Goal: Contribute content: Add original content to the website for others to see

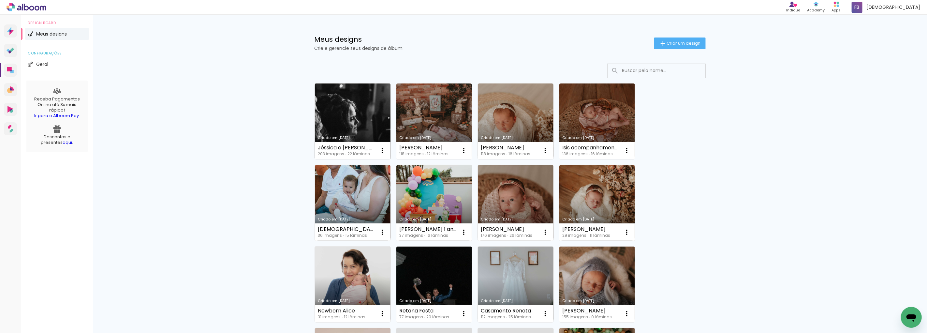
click at [344, 99] on link "Criado em [DATE]" at bounding box center [353, 121] width 76 height 76
click at [672, 42] on span "Criar um design" at bounding box center [684, 43] width 34 height 4
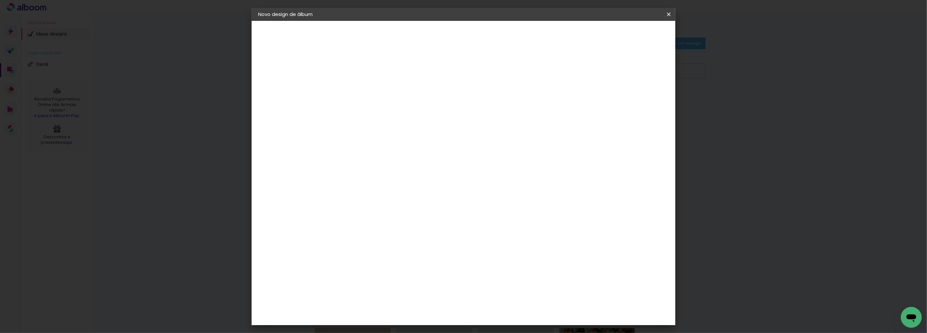
click at [365, 88] on input at bounding box center [365, 87] width 0 height 10
type input "Danusi"
type paper-input "Danusi"
click at [0, 0] on slot "Avançar" at bounding box center [0, 0] width 0 height 0
click at [0, 0] on slot "Tamanho Livre" at bounding box center [0, 0] width 0 height 0
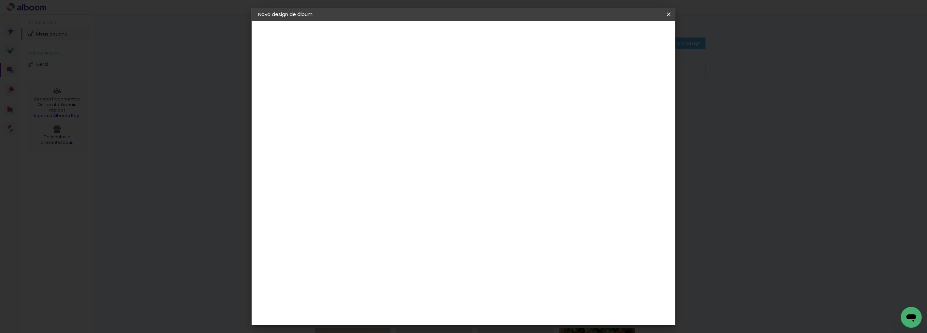
click at [0, 0] on slot "Avançar" at bounding box center [0, 0] width 0 height 0
click at [348, 183] on input "30" at bounding box center [344, 185] width 17 height 10
type input "25"
type paper-input "25"
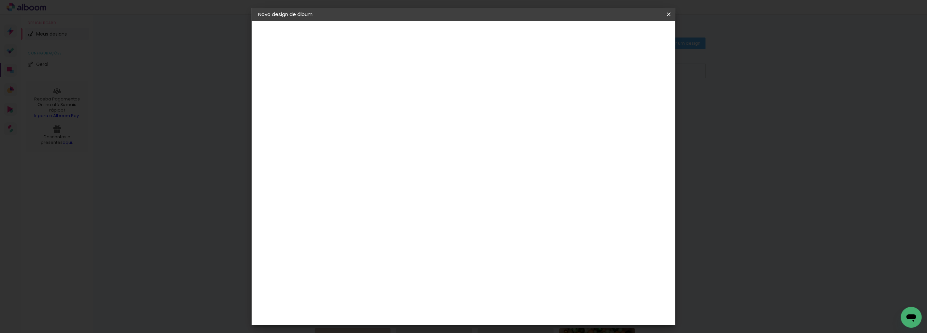
click at [503, 250] on input "60" at bounding box center [499, 251] width 17 height 10
type input "50"
type paper-input "50"
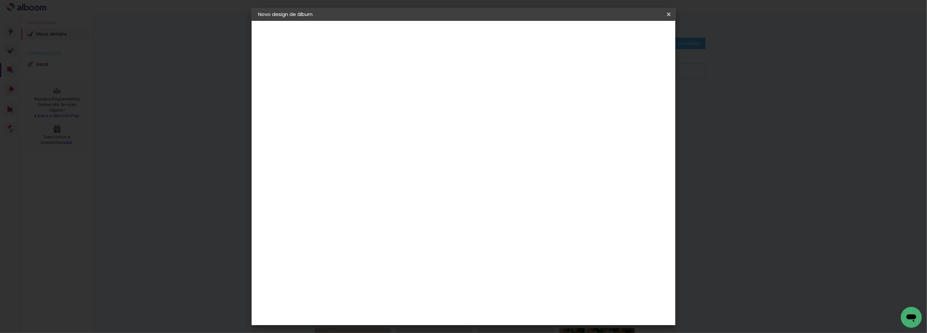
click at [628, 34] on span "Iniciar design" at bounding box center [613, 34] width 30 height 5
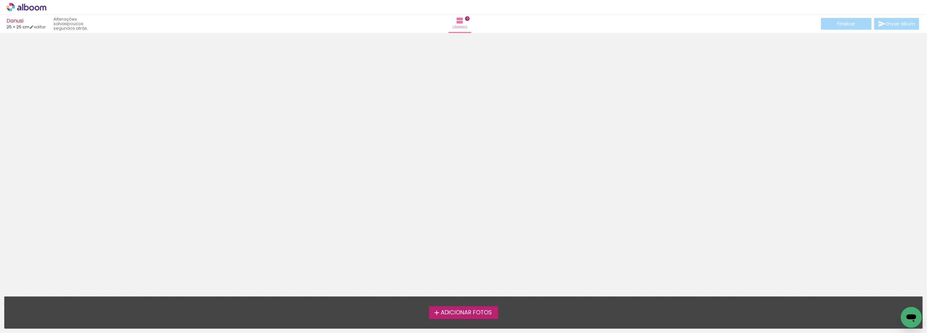
click at [485, 314] on span "Adicionar Fotos" at bounding box center [466, 313] width 51 height 6
click at [0, 0] on input "file" at bounding box center [0, 0] width 0 height 0
click at [453, 308] on label "Adicionar Fotos" at bounding box center [463, 312] width 69 height 12
click at [0, 0] on input "file" at bounding box center [0, 0] width 0 height 0
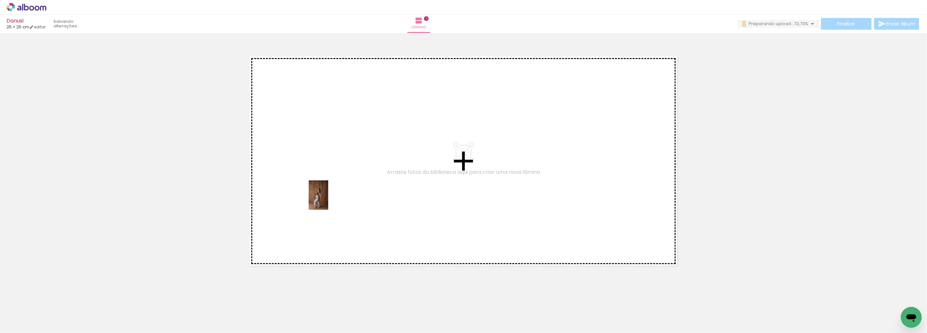
drag, startPoint x: 306, startPoint y: 200, endPoint x: 322, endPoint y: 196, distance: 16.8
click at [328, 198] on quentale-workspace at bounding box center [463, 166] width 927 height 333
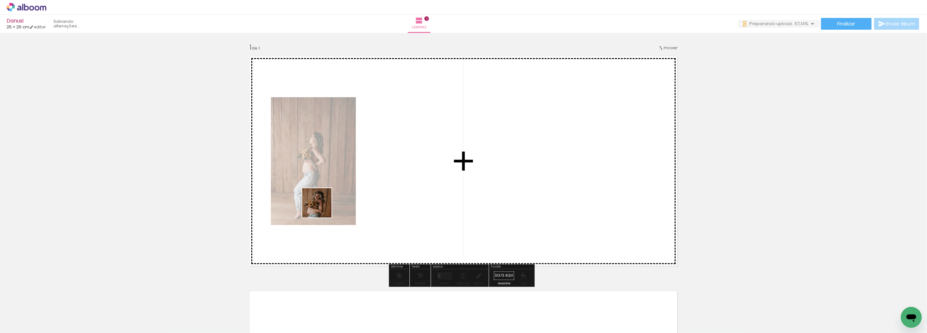
drag, startPoint x: 103, startPoint y: 312, endPoint x: 376, endPoint y: 189, distance: 299.2
click at [376, 189] on quentale-workspace at bounding box center [463, 166] width 927 height 333
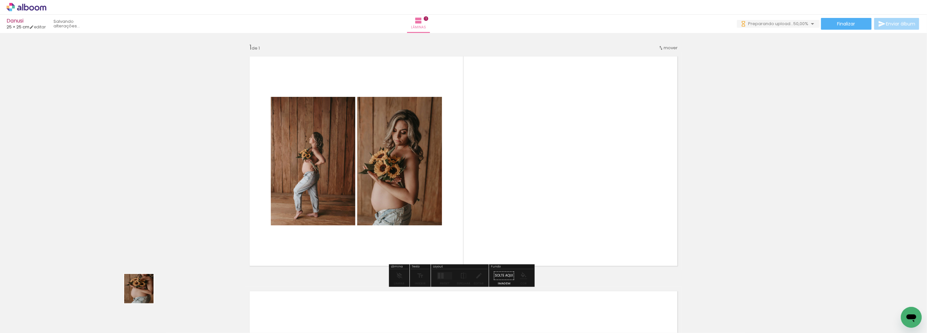
drag, startPoint x: 140, startPoint y: 311, endPoint x: 245, endPoint y: 276, distance: 110.5
click at [342, 176] on quentale-workspace at bounding box center [463, 166] width 927 height 333
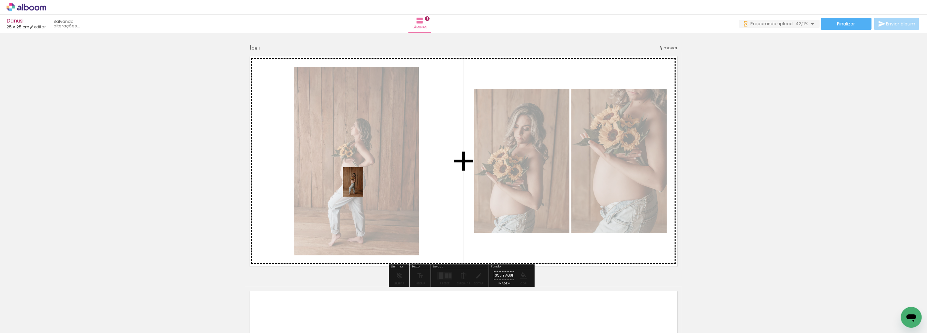
drag, startPoint x: 175, startPoint y: 313, endPoint x: 363, endPoint y: 187, distance: 226.3
click at [363, 187] on quentale-workspace at bounding box center [463, 166] width 927 height 333
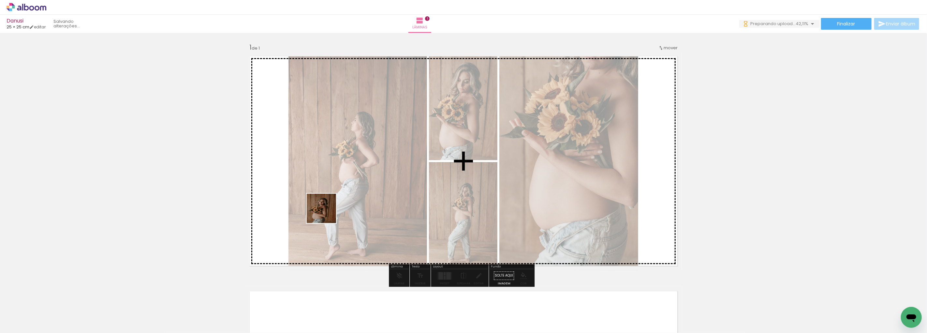
drag, startPoint x: 326, startPoint y: 213, endPoint x: 337, endPoint y: 213, distance: 10.8
click at [344, 210] on quentale-workspace at bounding box center [463, 166] width 927 height 333
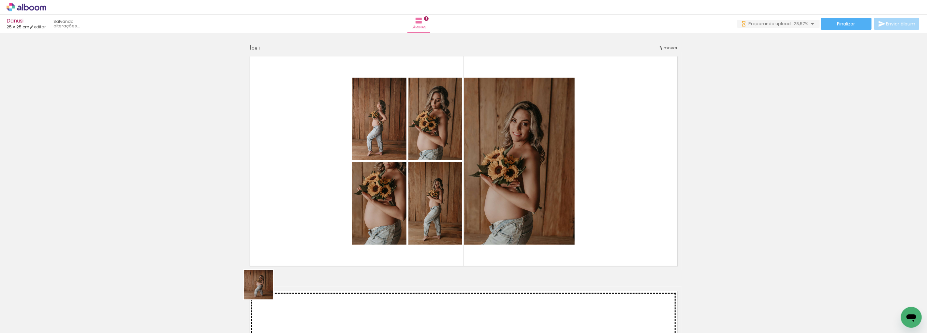
drag, startPoint x: 251, startPoint y: 314, endPoint x: 311, endPoint y: 289, distance: 65.3
click at [352, 210] on quentale-workspace at bounding box center [463, 166] width 927 height 333
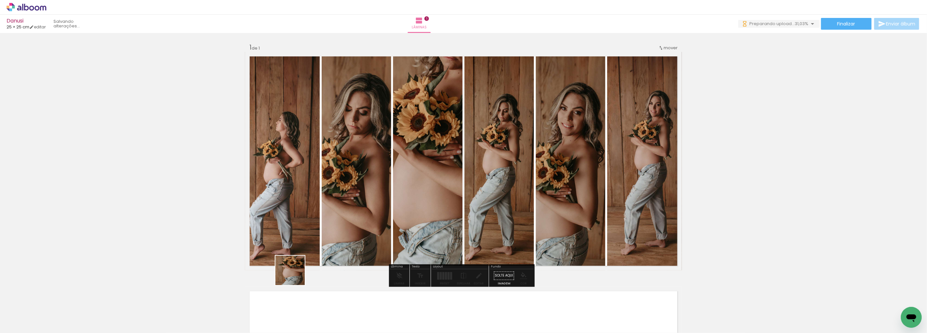
drag, startPoint x: 288, startPoint y: 306, endPoint x: 339, endPoint y: 202, distance: 115.3
click at [346, 202] on quentale-workspace at bounding box center [463, 166] width 927 height 333
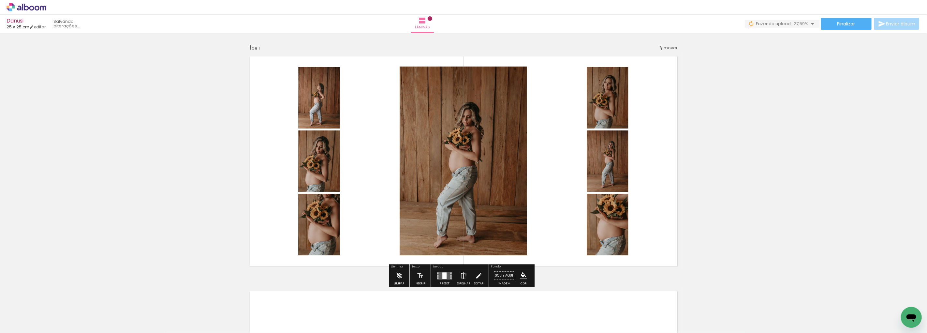
click at [444, 271] on div at bounding box center [445, 275] width 18 height 13
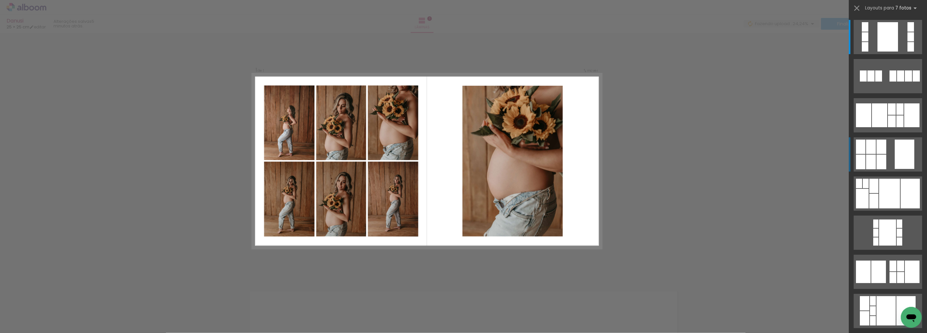
click at [902, 154] on div at bounding box center [905, 154] width 20 height 29
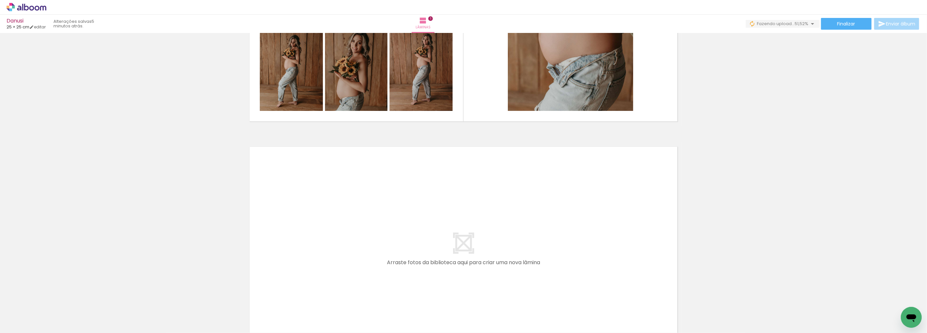
scroll to position [0, 31]
drag, startPoint x: 289, startPoint y: 312, endPoint x: 315, endPoint y: 311, distance: 25.5
click at [301, 256] on quentale-workspace at bounding box center [463, 166] width 927 height 333
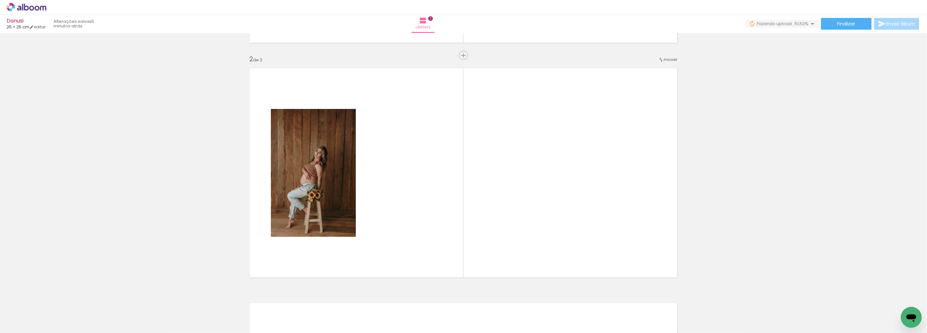
scroll to position [233, 0]
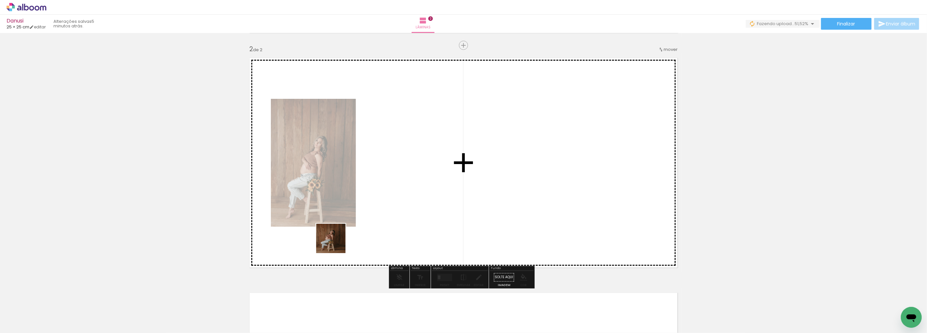
drag, startPoint x: 325, startPoint y: 315, endPoint x: 338, endPoint y: 258, distance: 58.1
click at [337, 238] on quentale-workspace at bounding box center [463, 166] width 927 height 333
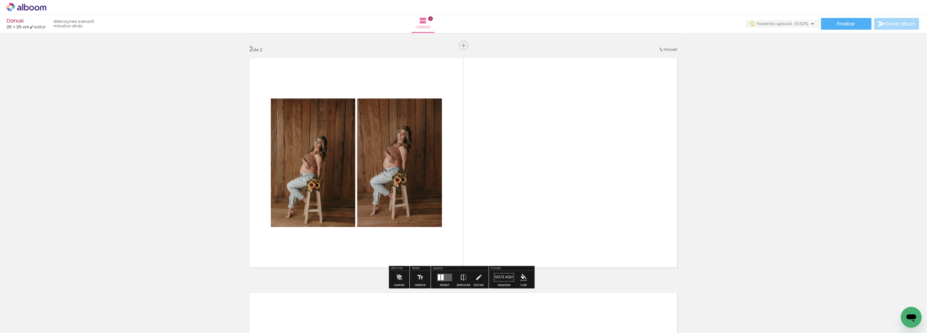
drag, startPoint x: 365, startPoint y: 312, endPoint x: 391, endPoint y: 280, distance: 40.8
click at [372, 226] on quentale-workspace at bounding box center [463, 166] width 927 height 333
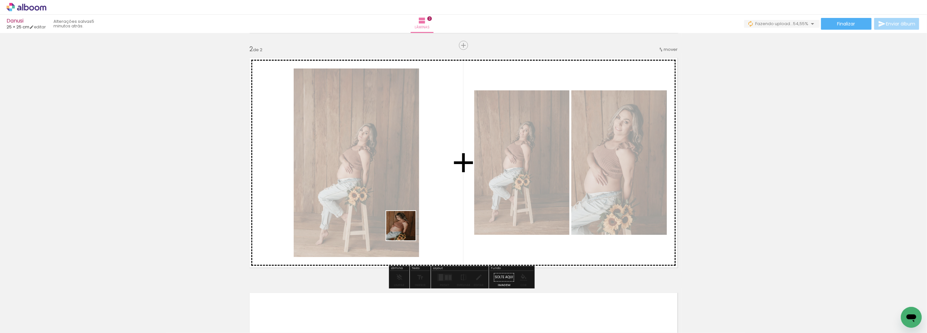
drag, startPoint x: 400, startPoint y: 313, endPoint x: 407, endPoint y: 229, distance: 84.7
click at [407, 229] on quentale-workspace at bounding box center [463, 166] width 927 height 333
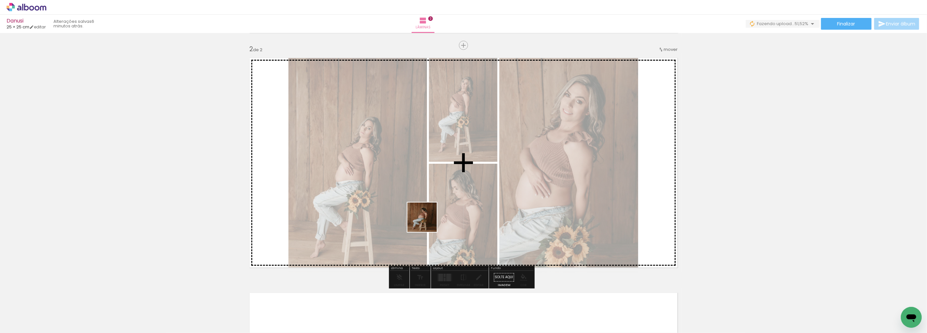
drag, startPoint x: 434, startPoint y: 310, endPoint x: 425, endPoint y: 223, distance: 87.2
click at [427, 222] on quentale-workspace at bounding box center [463, 166] width 927 height 333
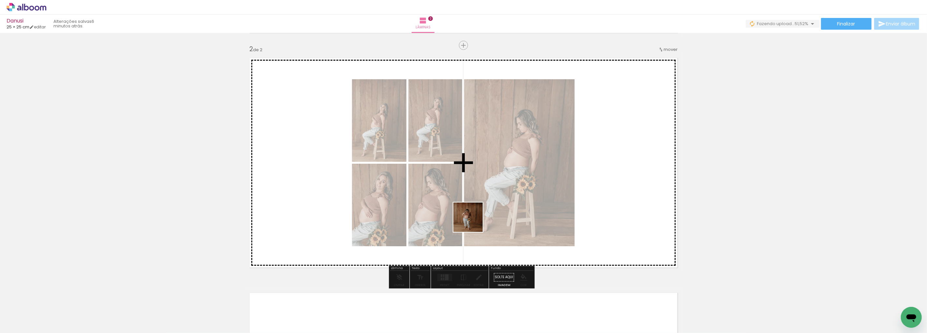
drag, startPoint x: 474, startPoint y: 314, endPoint x: 493, endPoint y: 269, distance: 48.8
click at [473, 222] on quentale-workspace at bounding box center [463, 166] width 927 height 333
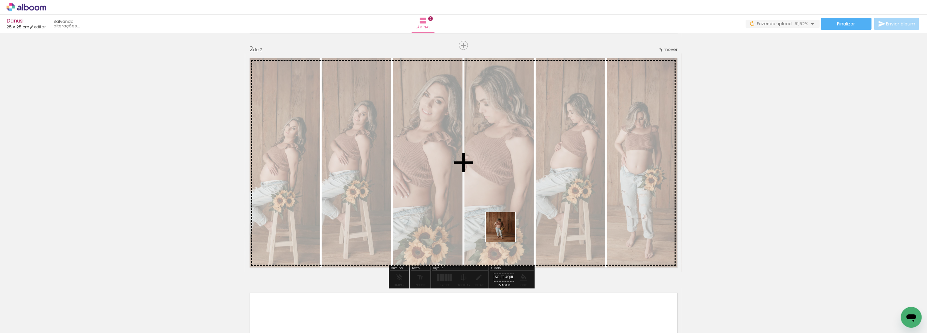
drag, startPoint x: 506, startPoint y: 232, endPoint x: 523, endPoint y: 271, distance: 43.2
click at [507, 221] on quentale-workspace at bounding box center [463, 166] width 927 height 333
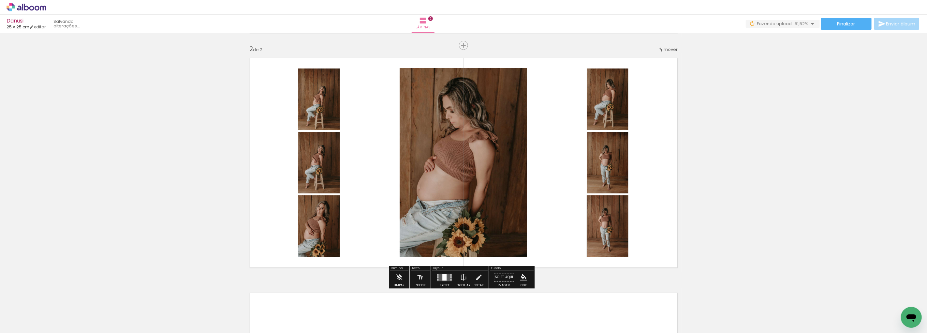
scroll to position [0, 0]
drag, startPoint x: 536, startPoint y: 266, endPoint x: 590, endPoint y: 311, distance: 69.6
click at [537, 224] on quentale-workspace at bounding box center [463, 166] width 927 height 333
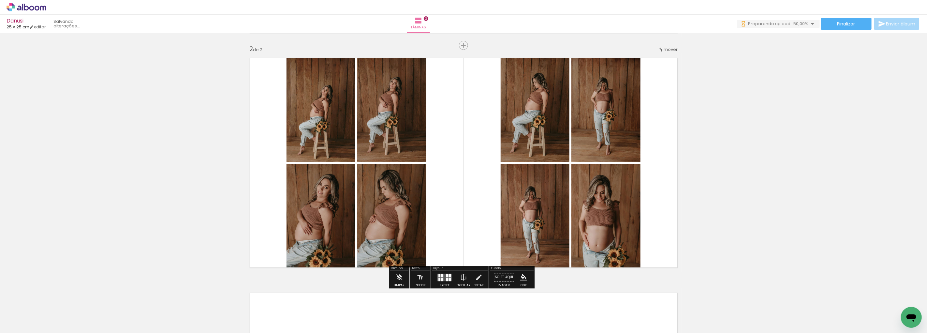
click at [571, 235] on quentale-workspace at bounding box center [463, 166] width 927 height 333
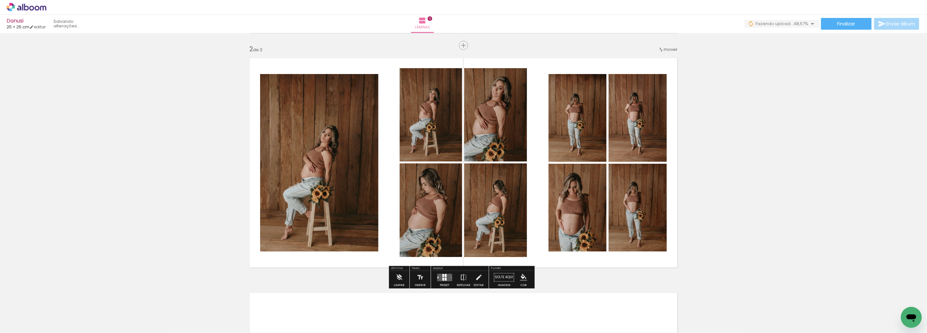
click at [592, 231] on quentale-workspace at bounding box center [463, 166] width 927 height 333
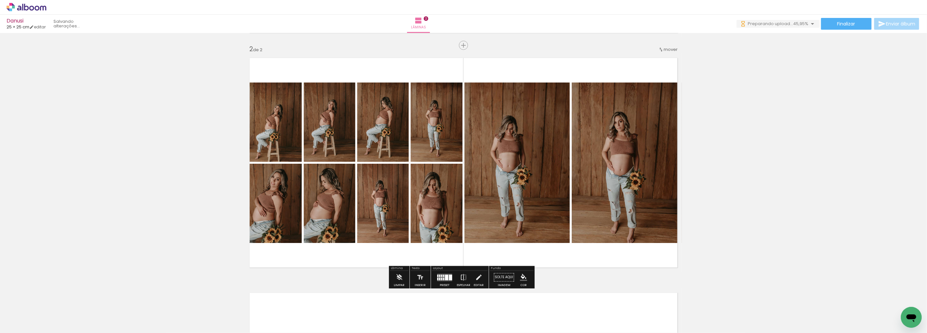
click at [442, 276] on quentale-layouter at bounding box center [444, 277] width 15 height 7
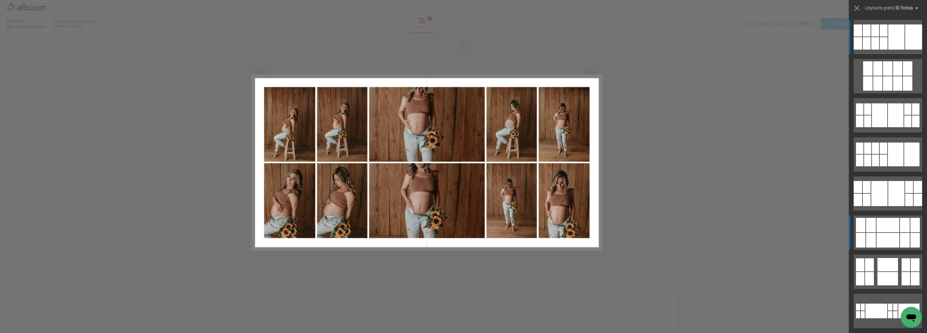
click at [891, 231] on div at bounding box center [888, 225] width 23 height 14
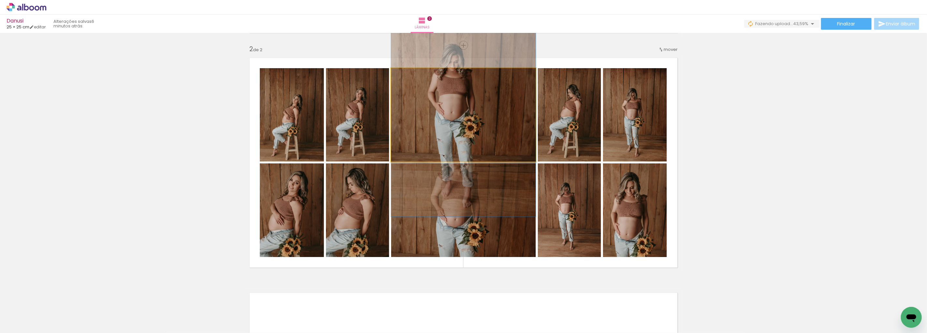
drag, startPoint x: 488, startPoint y: 140, endPoint x: 488, endPoint y: 133, distance: 6.9
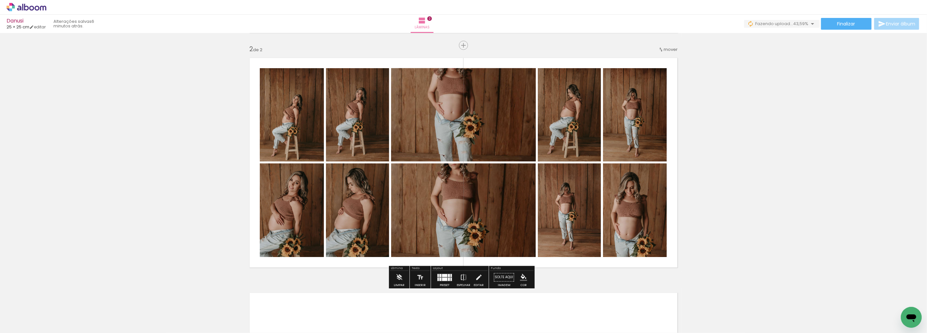
click at [443, 277] on quentale-layouter at bounding box center [444, 277] width 15 height 7
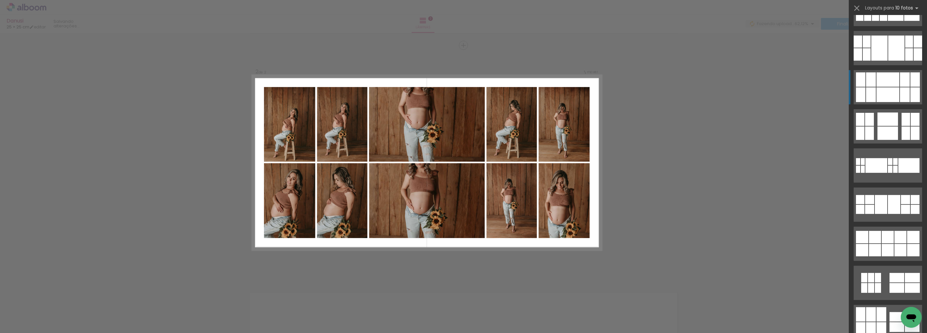
scroll to position [135, 0]
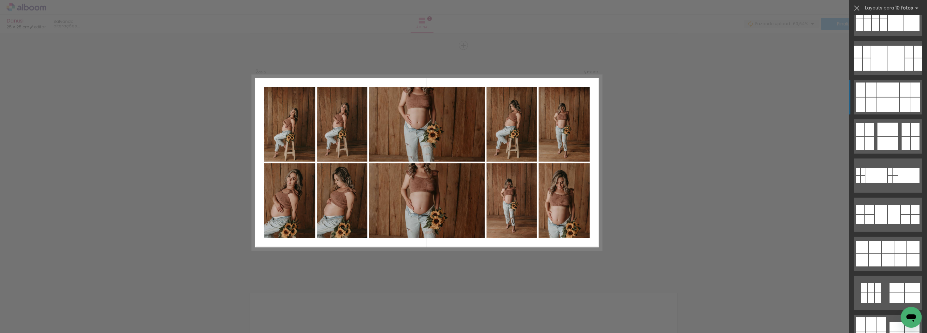
click at [907, 101] on div at bounding box center [905, 104] width 10 height 15
click at [877, 96] on div at bounding box center [888, 89] width 23 height 14
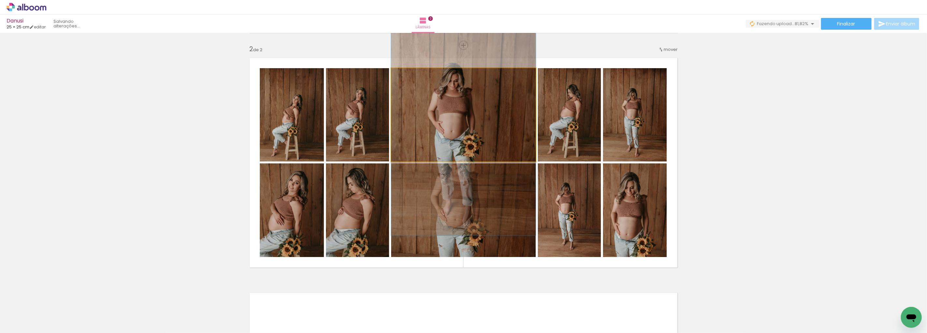
drag, startPoint x: 493, startPoint y: 112, endPoint x: 493, endPoint y: 130, distance: 18.9
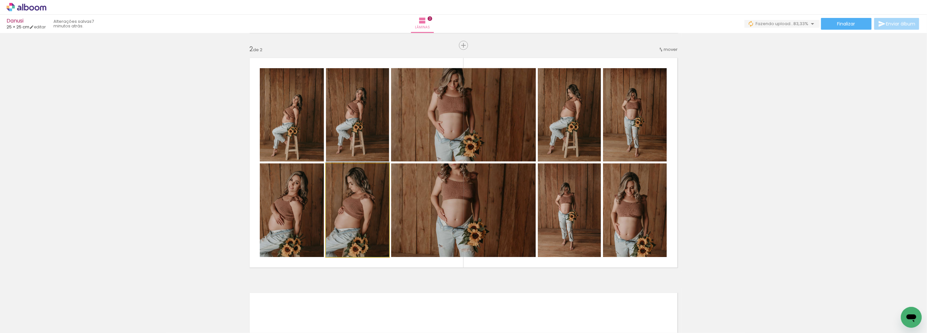
drag, startPoint x: 350, startPoint y: 199, endPoint x: 461, endPoint y: 138, distance: 126.7
click at [0, 0] on slot at bounding box center [0, 0] width 0 height 0
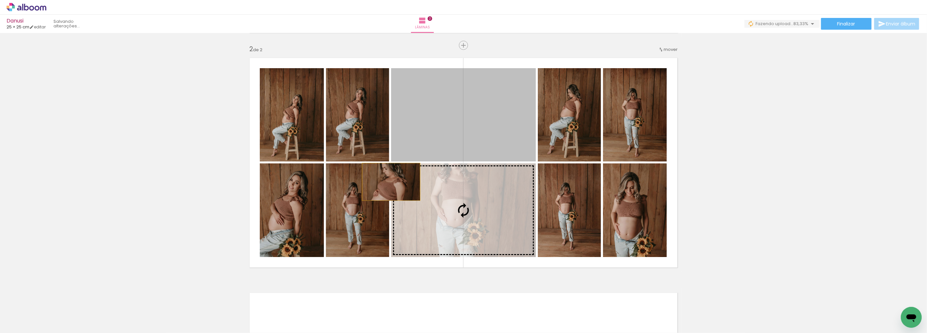
drag, startPoint x: 451, startPoint y: 125, endPoint x: 364, endPoint y: 197, distance: 112.8
click at [0, 0] on slot at bounding box center [0, 0] width 0 height 0
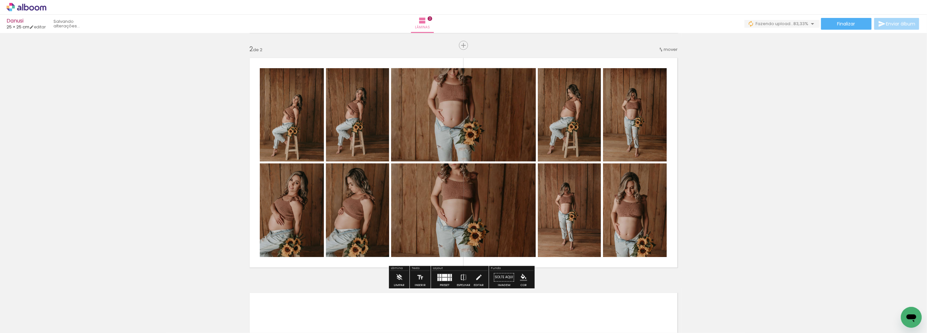
scroll to position [0, 0]
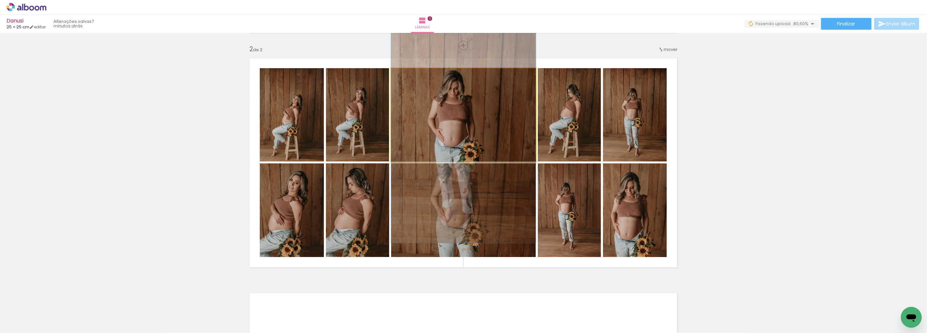
drag, startPoint x: 436, startPoint y: 113, endPoint x: 434, endPoint y: 131, distance: 17.4
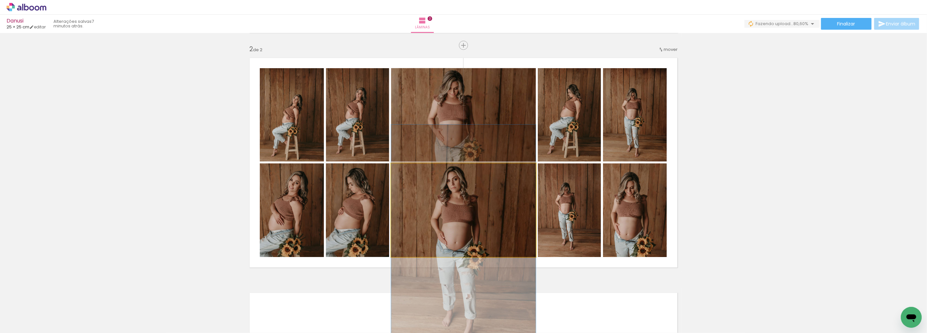
drag, startPoint x: 425, startPoint y: 204, endPoint x: 428, endPoint y: 228, distance: 23.3
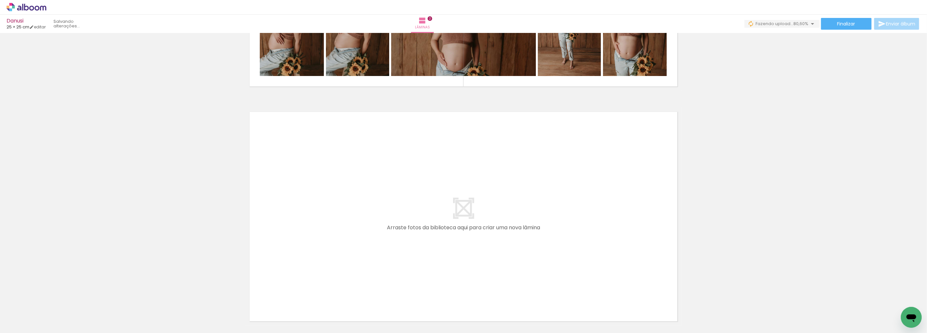
scroll to position [0, 343]
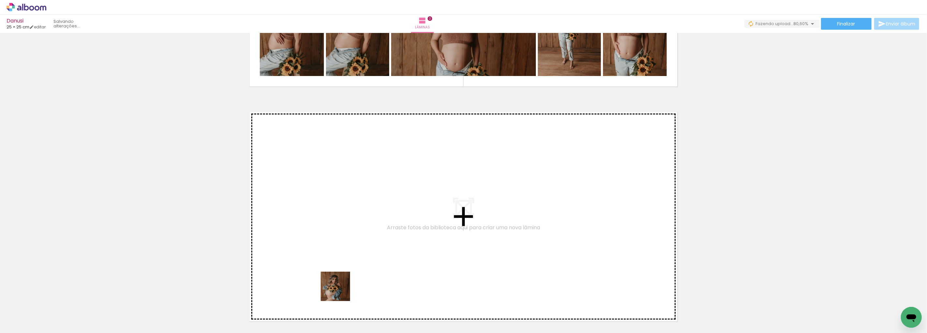
drag, startPoint x: 340, startPoint y: 299, endPoint x: 357, endPoint y: 297, distance: 17.2
click at [345, 260] on quentale-workspace at bounding box center [463, 166] width 927 height 333
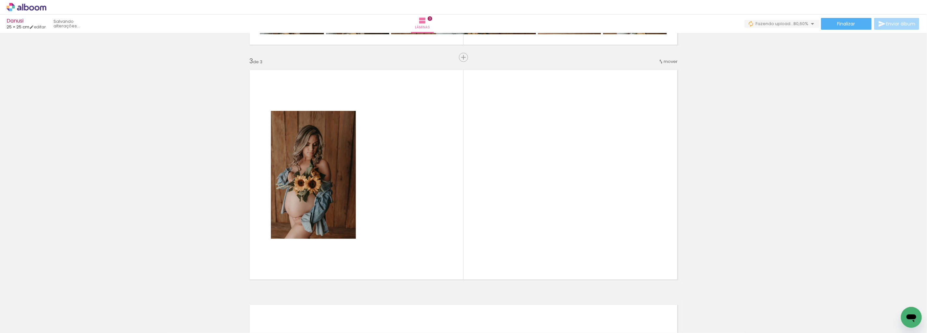
scroll to position [468, 0]
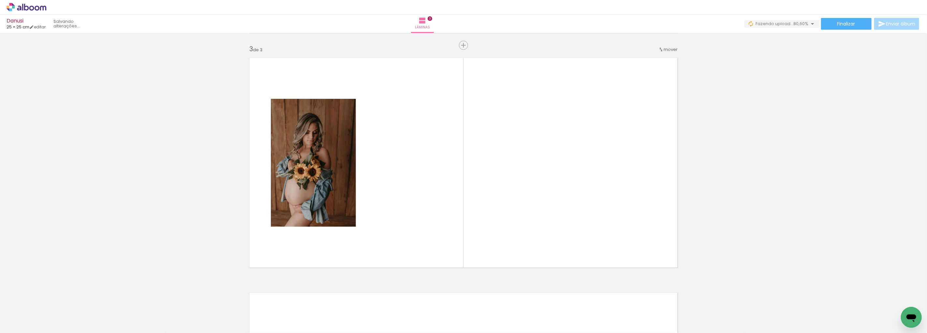
drag, startPoint x: 384, startPoint y: 310, endPoint x: 410, endPoint y: 282, distance: 37.8
click at [390, 236] on quentale-workspace at bounding box center [463, 166] width 927 height 333
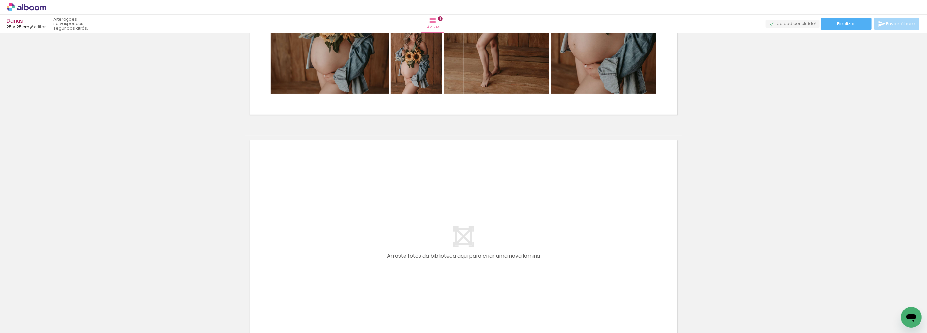
scroll to position [641, 0]
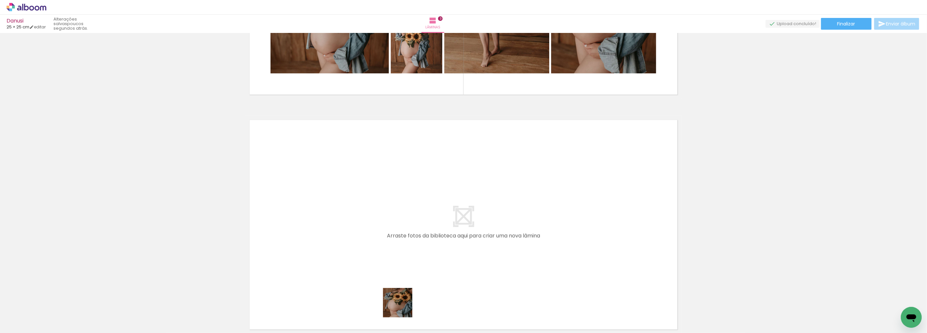
drag, startPoint x: 403, startPoint y: 307, endPoint x: 406, endPoint y: 249, distance: 58.5
click at [406, 249] on quentale-workspace at bounding box center [463, 166] width 927 height 333
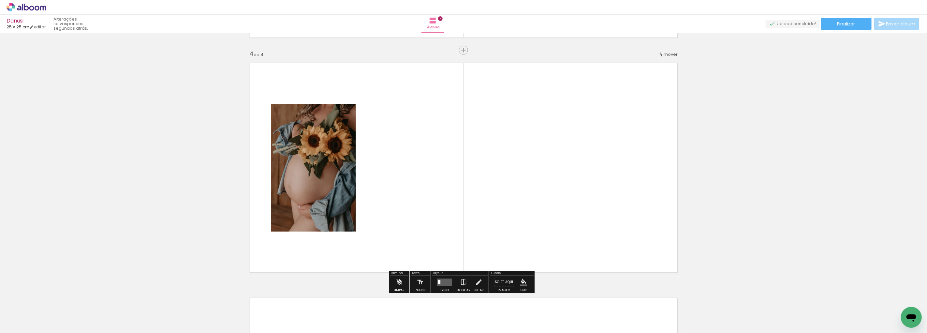
scroll to position [703, 0]
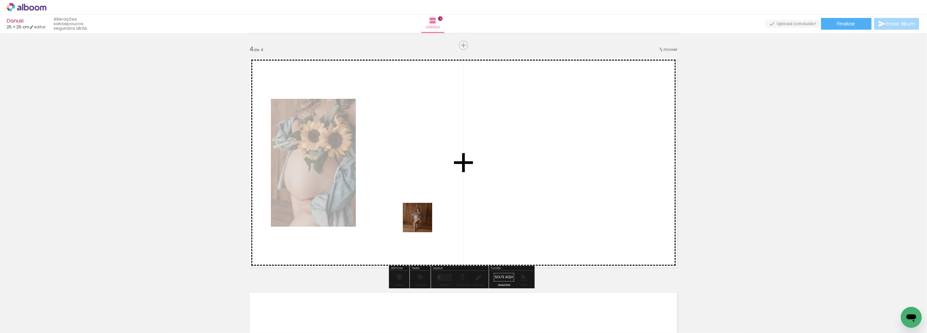
drag, startPoint x: 431, startPoint y: 282, endPoint x: 422, endPoint y: 213, distance: 69.8
click at [422, 213] on quentale-workspace at bounding box center [463, 166] width 927 height 333
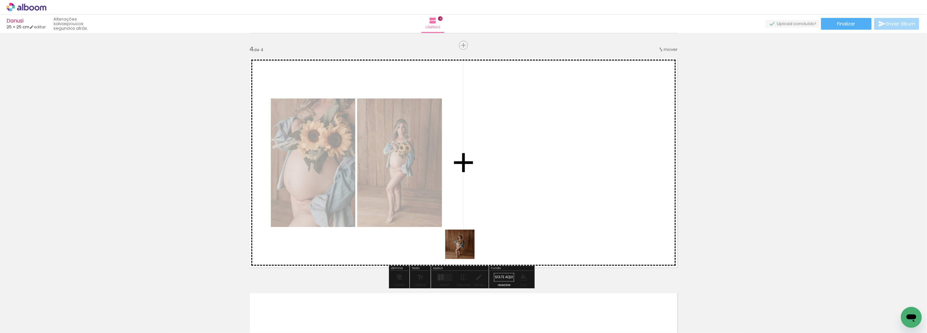
drag, startPoint x: 471, startPoint y: 296, endPoint x: 481, endPoint y: 255, distance: 42.3
click at [464, 218] on quentale-workspace at bounding box center [463, 166] width 927 height 333
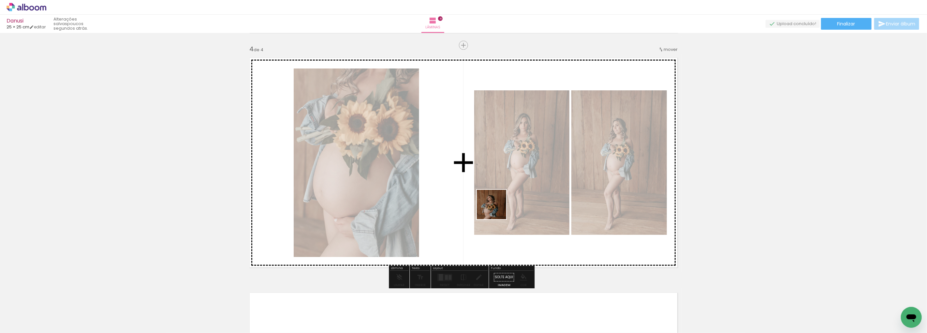
drag, startPoint x: 509, startPoint y: 308, endPoint x: 513, endPoint y: 319, distance: 11.9
click at [497, 207] on quentale-workspace at bounding box center [463, 166] width 927 height 333
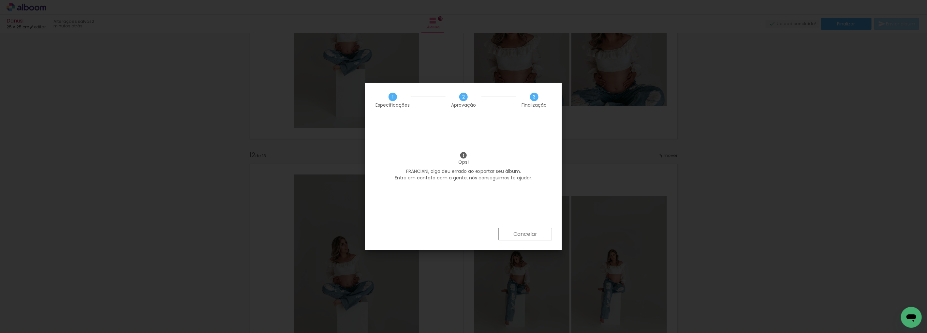
scroll to position [0, 1575]
click at [0, 0] on slot "Cancelar" at bounding box center [0, 0] width 0 height 0
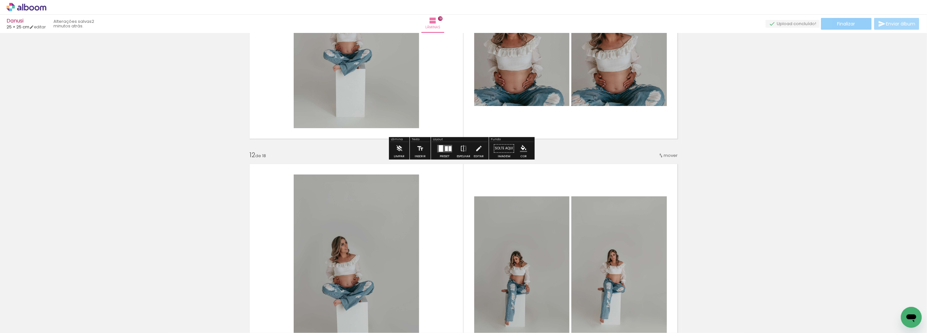
click at [832, 23] on paper-button "Finalizar" at bounding box center [846, 24] width 51 height 12
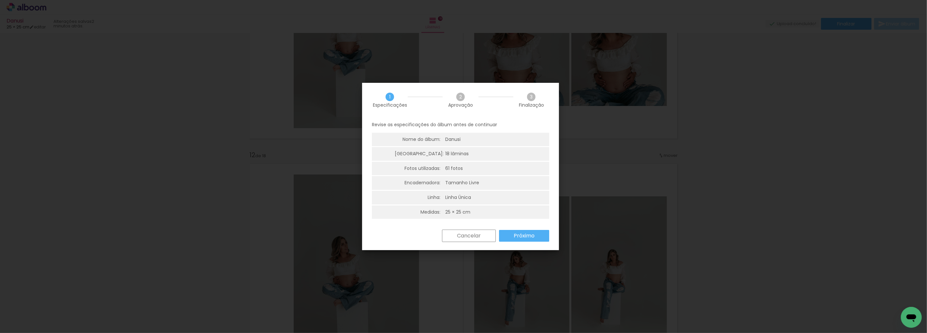
click at [0, 0] on slot "Próximo" at bounding box center [0, 0] width 0 height 0
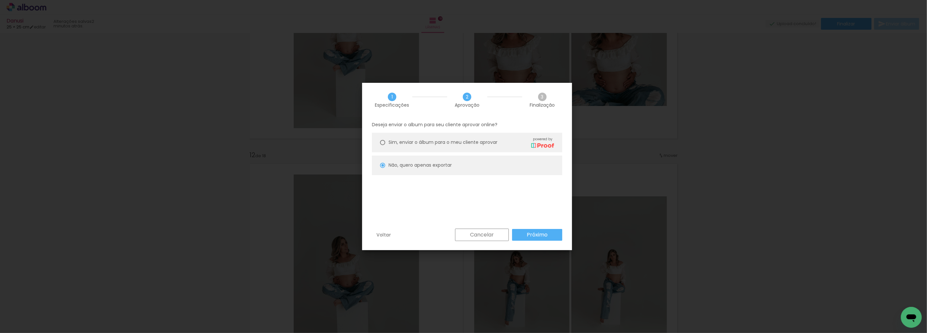
click at [384, 143] on div at bounding box center [382, 142] width 5 height 5
type paper-radio-button "on"
click at [548, 236] on paper-button "Próximo" at bounding box center [537, 235] width 50 height 12
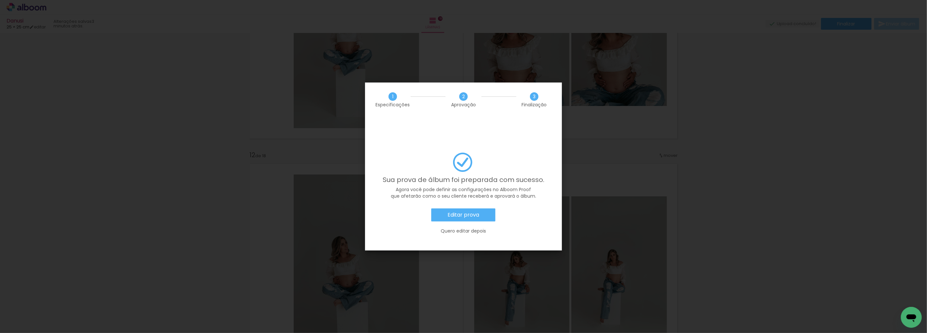
scroll to position [0, 1575]
click at [0, 0] on slot "Editar prova" at bounding box center [0, 0] width 0 height 0
